Goal: Task Accomplishment & Management: Use online tool/utility

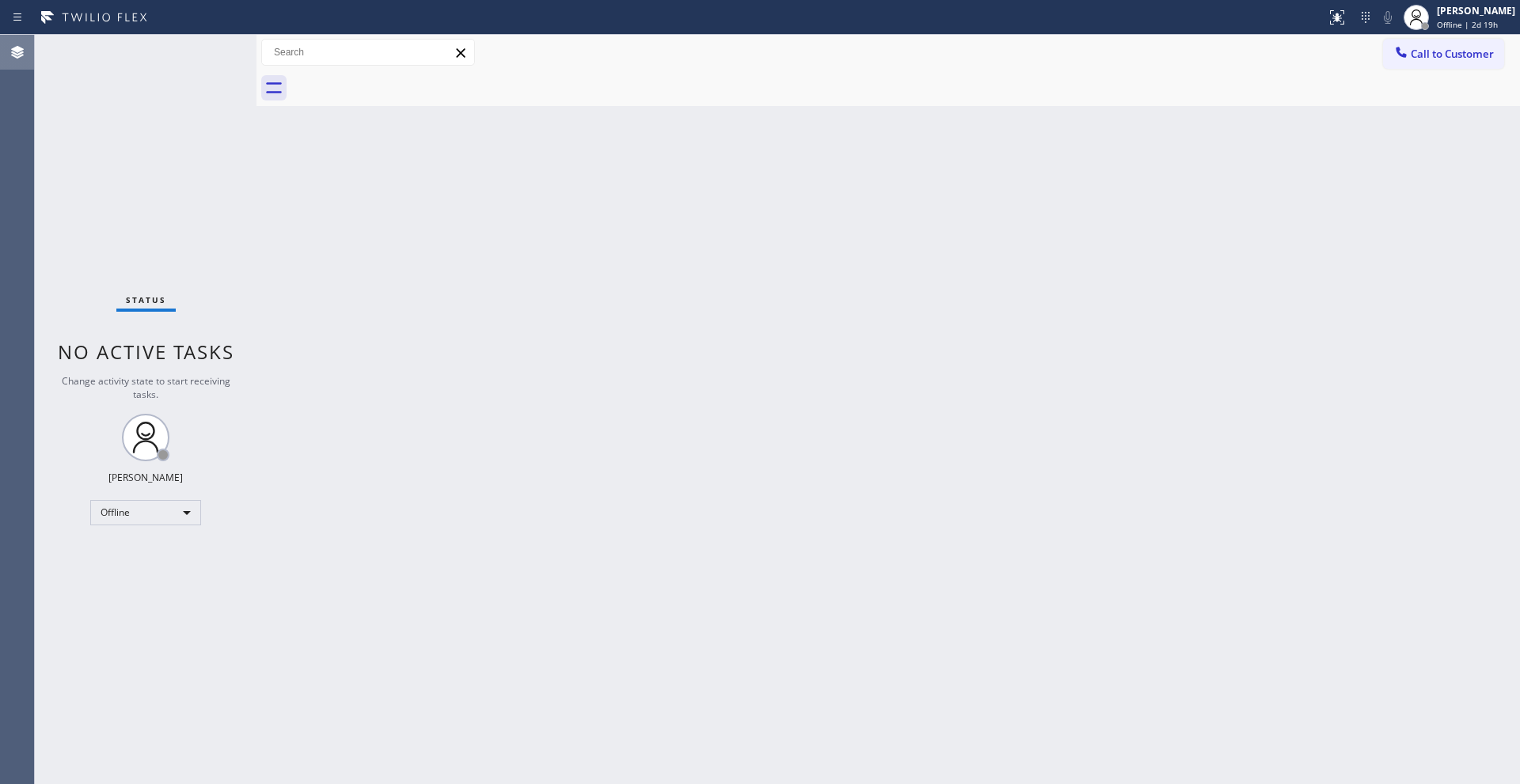
click at [23, 53] on icon at bounding box center [17, 52] width 19 height 19
click at [21, 14] on icon at bounding box center [17, 17] width 19 height 19
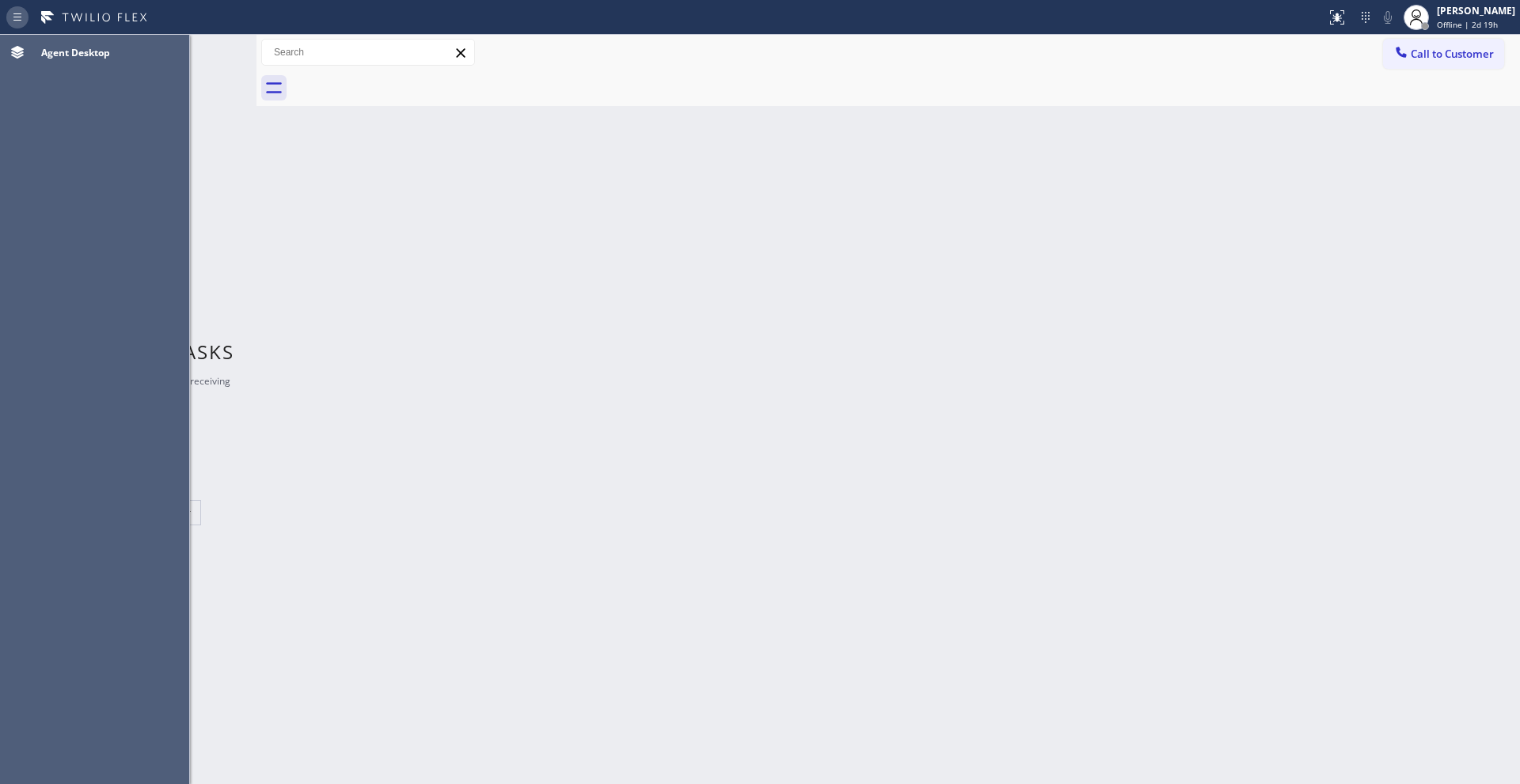
click at [21, 14] on icon at bounding box center [17, 17] width 19 height 19
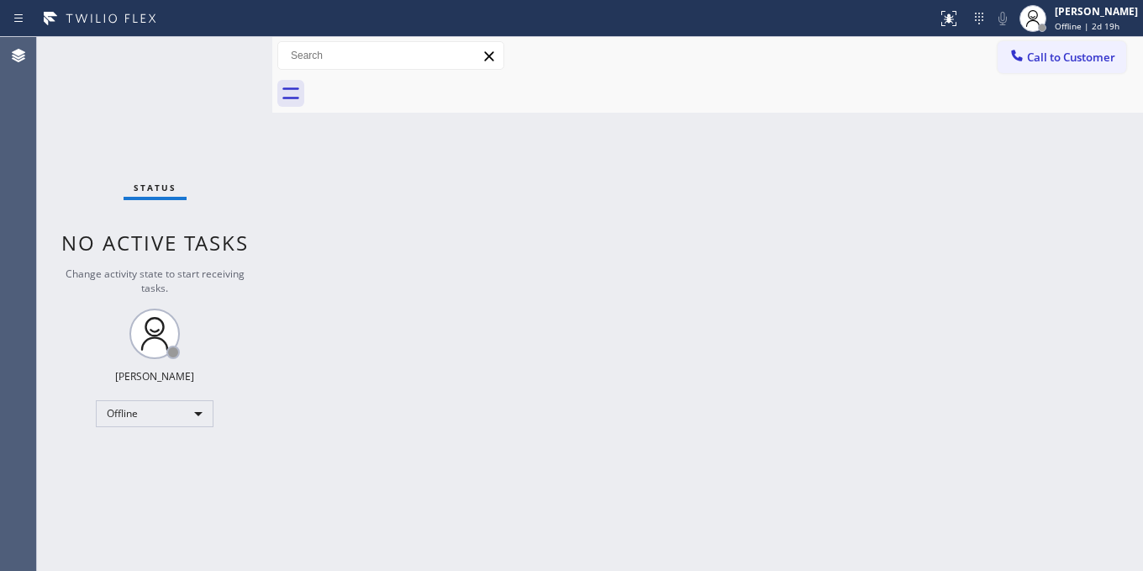
click at [945, 49] on div "Call to Customer Outbound call Location Search location Your caller id phone nu…" at bounding box center [707, 55] width 871 height 29
